Goal: Information Seeking & Learning: Learn about a topic

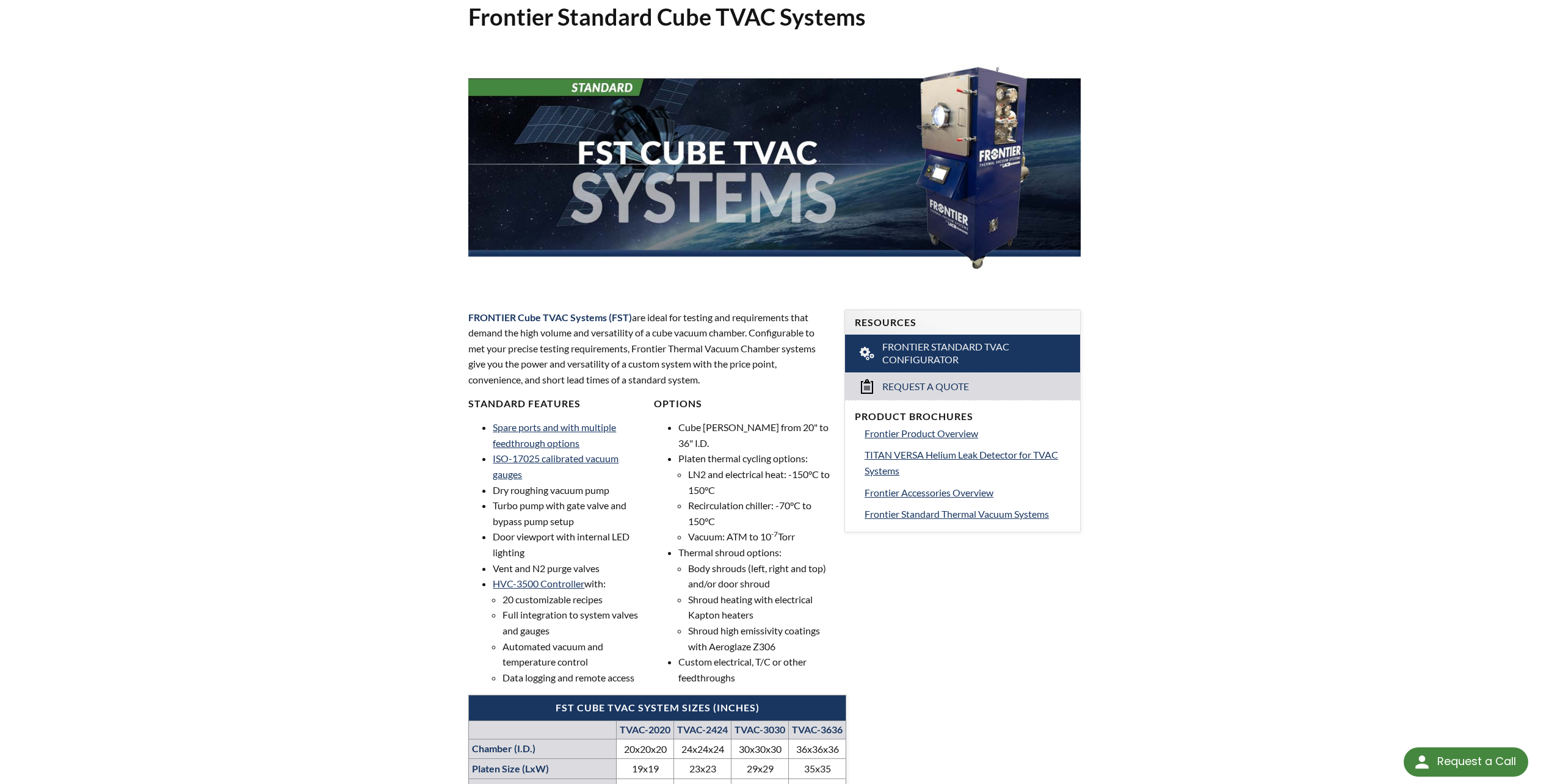
scroll to position [122, 0]
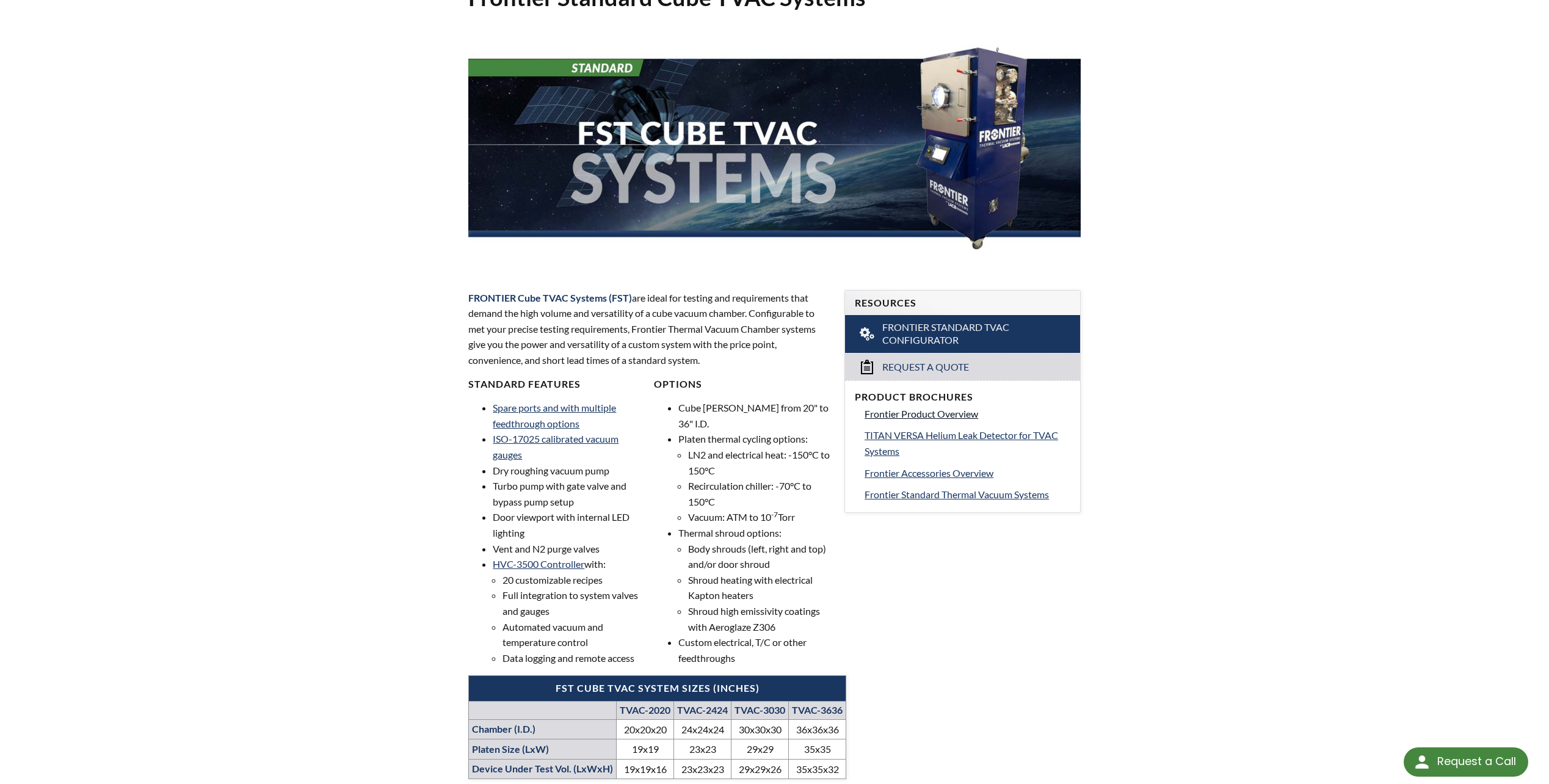
click at [952, 410] on span "Frontier Product Overview" at bounding box center [921, 414] width 113 height 12
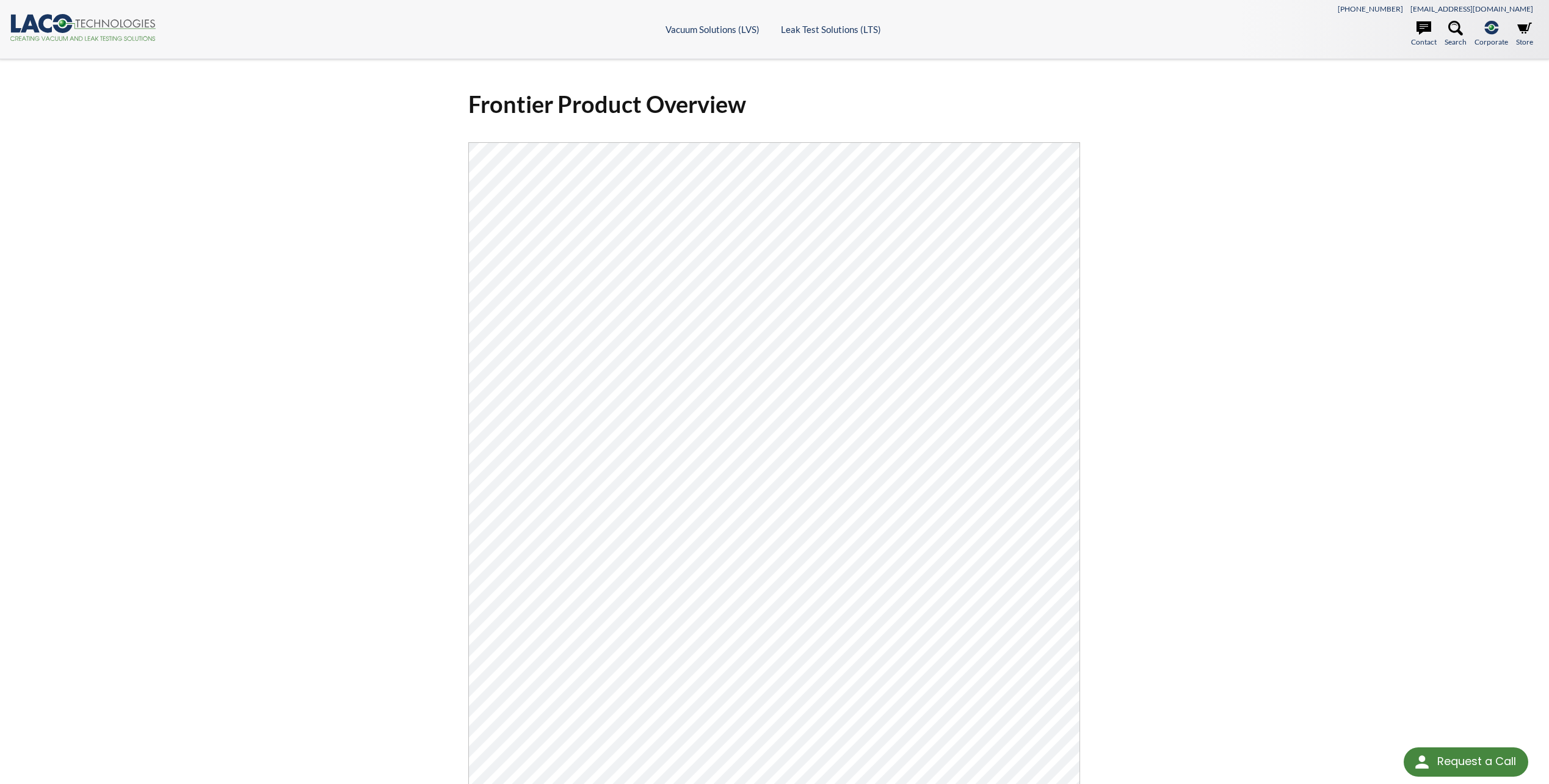
select select "Language Translate Widget"
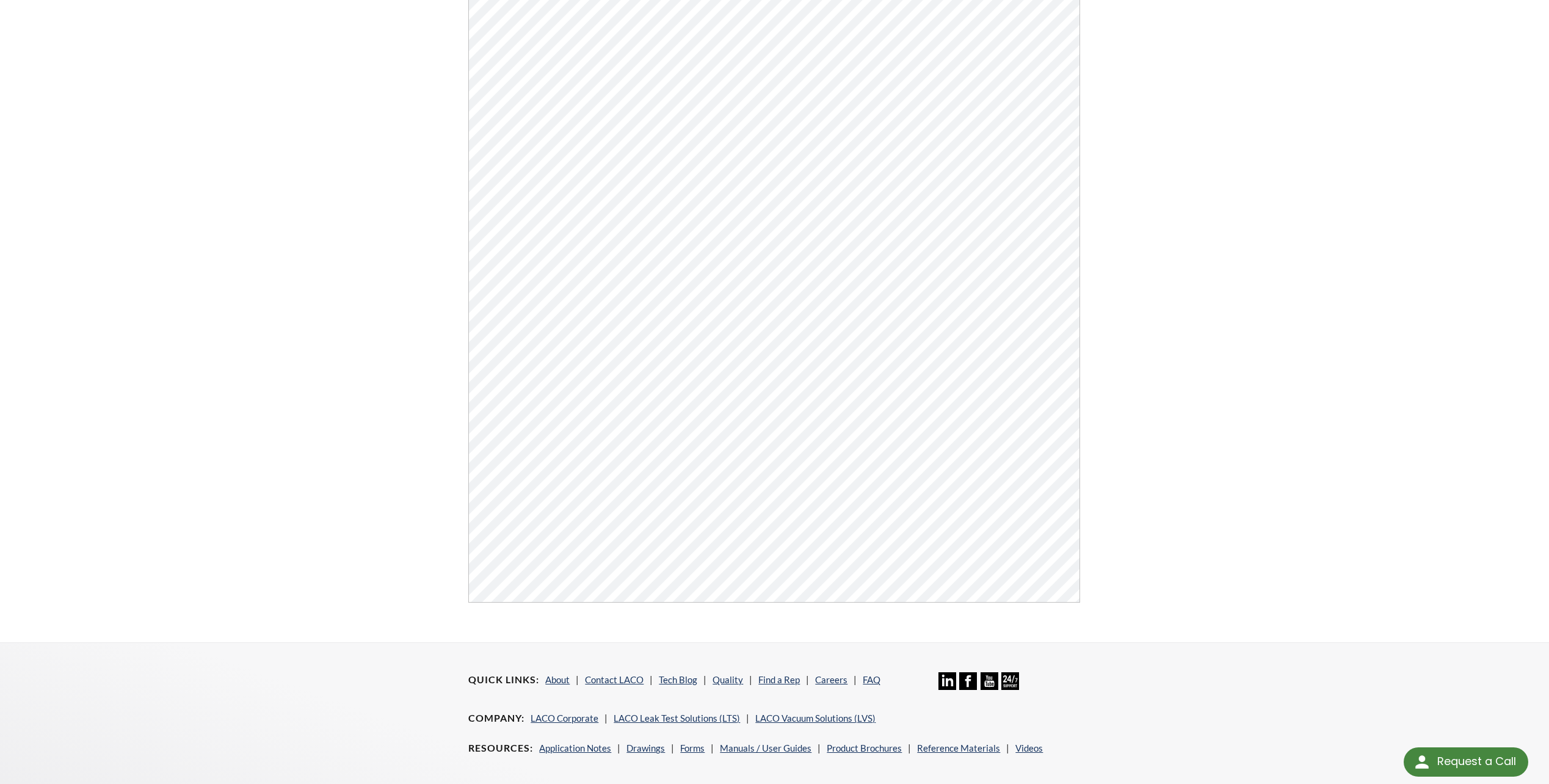
scroll to position [98, 0]
